Goal: Information Seeking & Learning: Learn about a topic

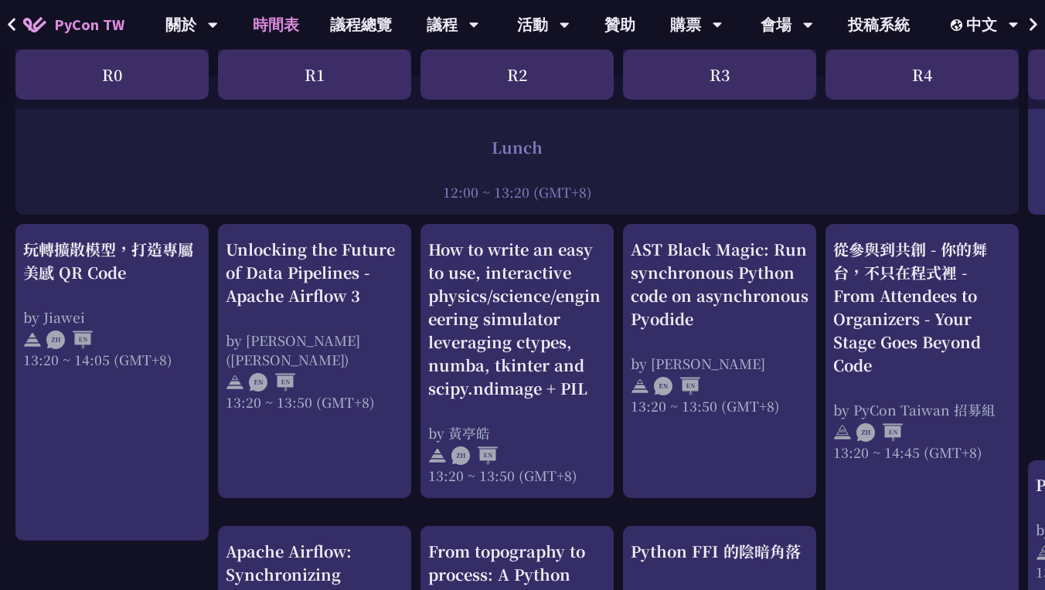
scroll to position [1442, 0]
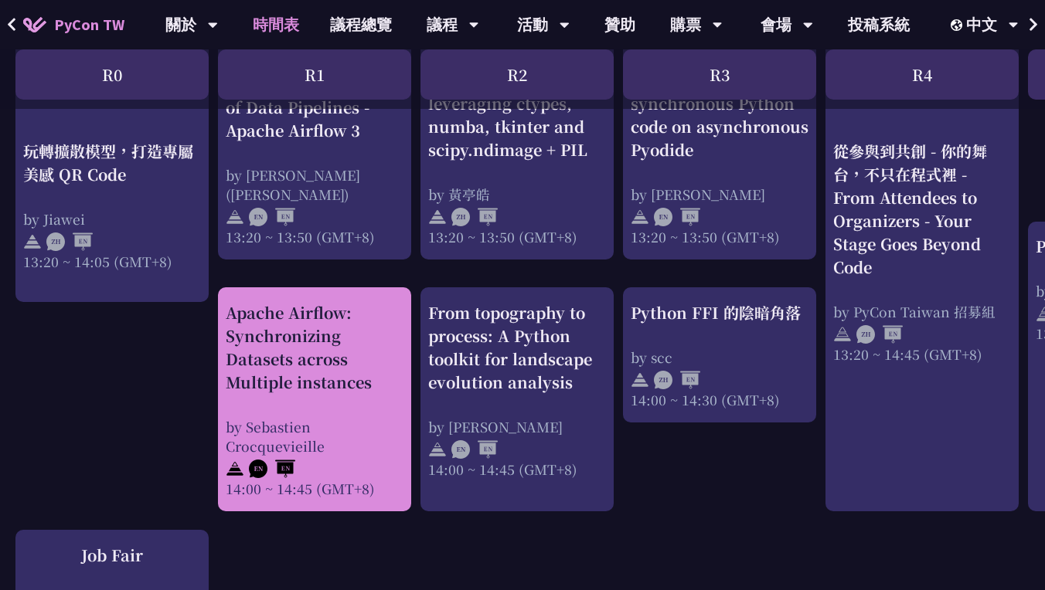
click at [254, 377] on div "Apache Airflow: Synchronizing Datasets across Multiple instances" at bounding box center [315, 347] width 178 height 93
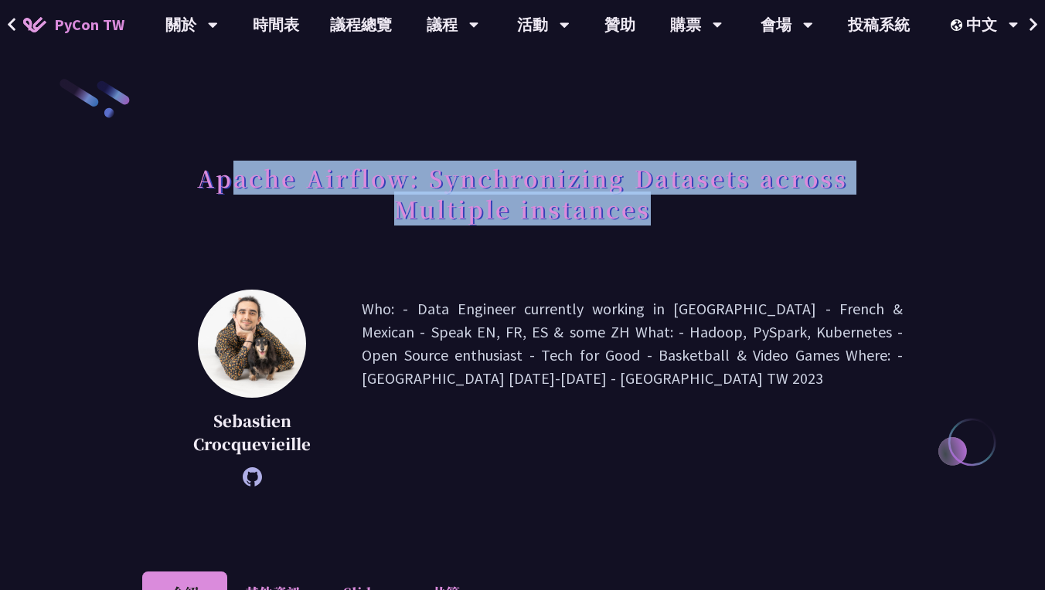
drag, startPoint x: 234, startPoint y: 187, endPoint x: 719, endPoint y: 214, distance: 485.2
click at [719, 214] on h1 "Apache Airflow: Synchronizing Datasets across Multiple instances" at bounding box center [522, 193] width 760 height 77
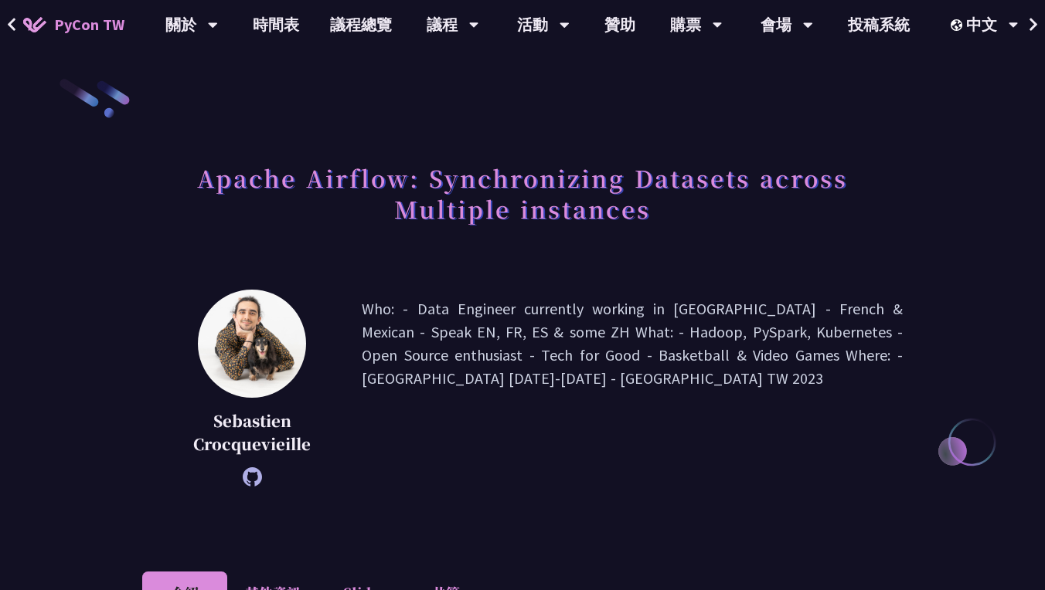
click at [498, 206] on h1 "Apache Airflow: Synchronizing Datasets across Multiple instances" at bounding box center [522, 193] width 760 height 77
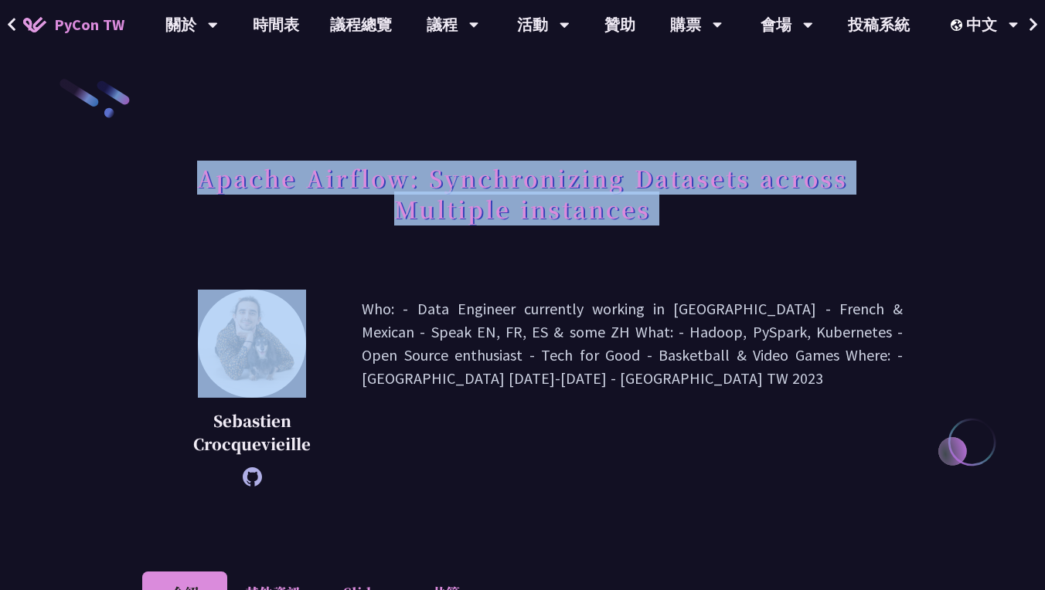
click at [498, 206] on h1 "Apache Airflow: Synchronizing Datasets across Multiple instances" at bounding box center [522, 193] width 760 height 77
click at [508, 188] on h1 "Apache Airflow: Synchronizing Datasets across Multiple instances" at bounding box center [522, 193] width 760 height 77
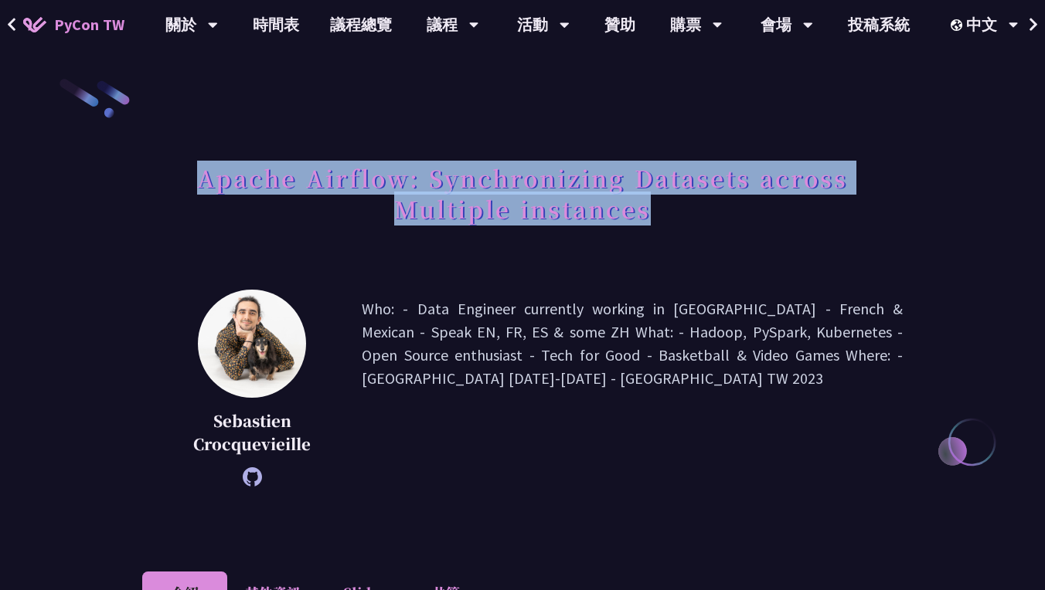
drag, startPoint x: 203, startPoint y: 180, endPoint x: 658, endPoint y: 207, distance: 455.9
click at [658, 207] on h1 "Apache Airflow: Synchronizing Datasets across Multiple instances" at bounding box center [522, 193] width 760 height 77
copy h1 "Apache Airflow: Synchronizing Datasets across Multiple instances"
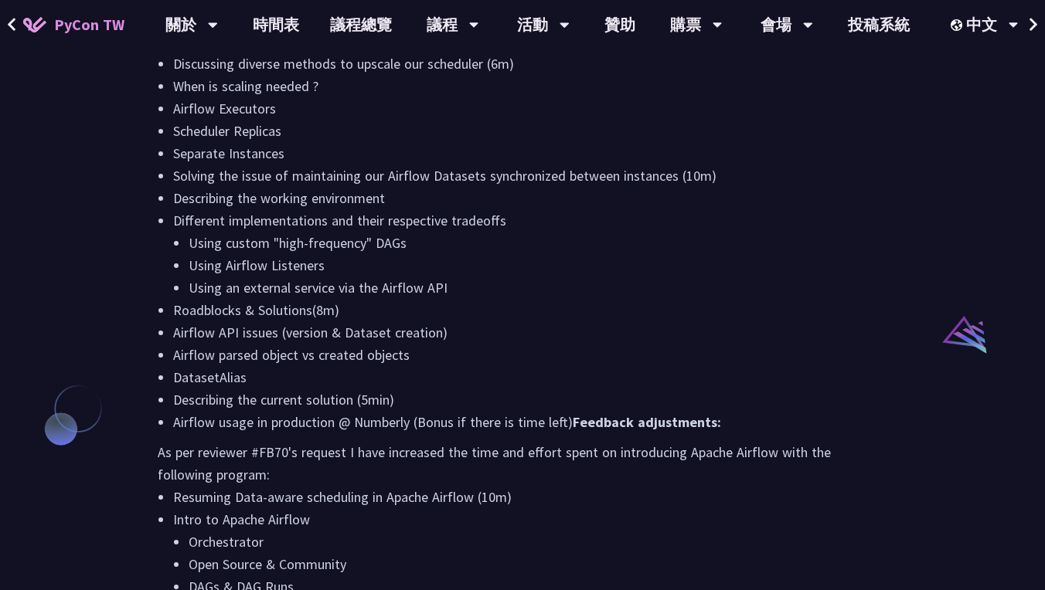
scroll to position [1439, 0]
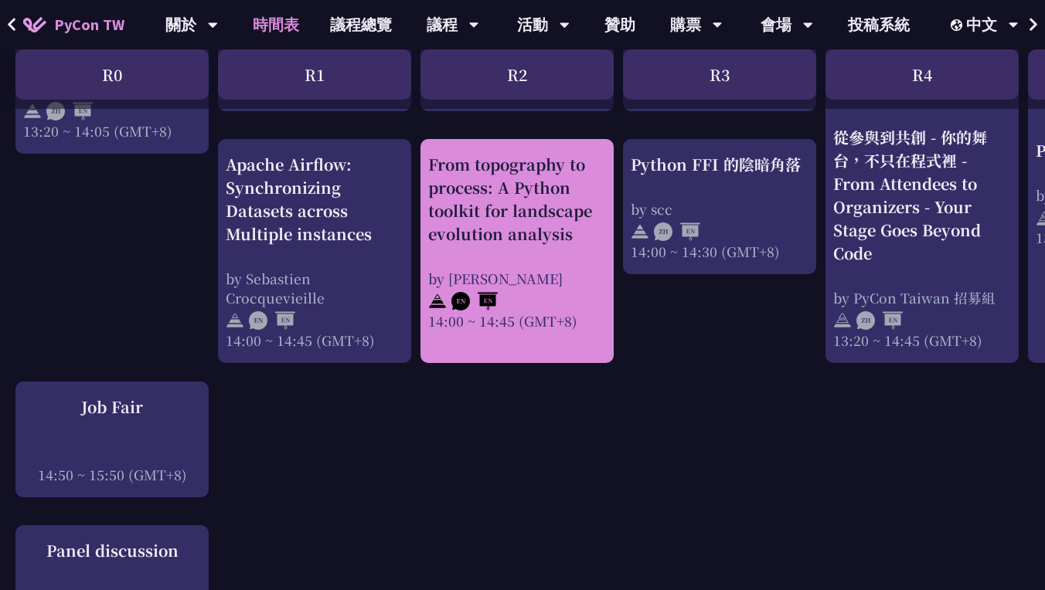
scroll to position [1709, 0]
